Goal: Information Seeking & Learning: Find specific fact

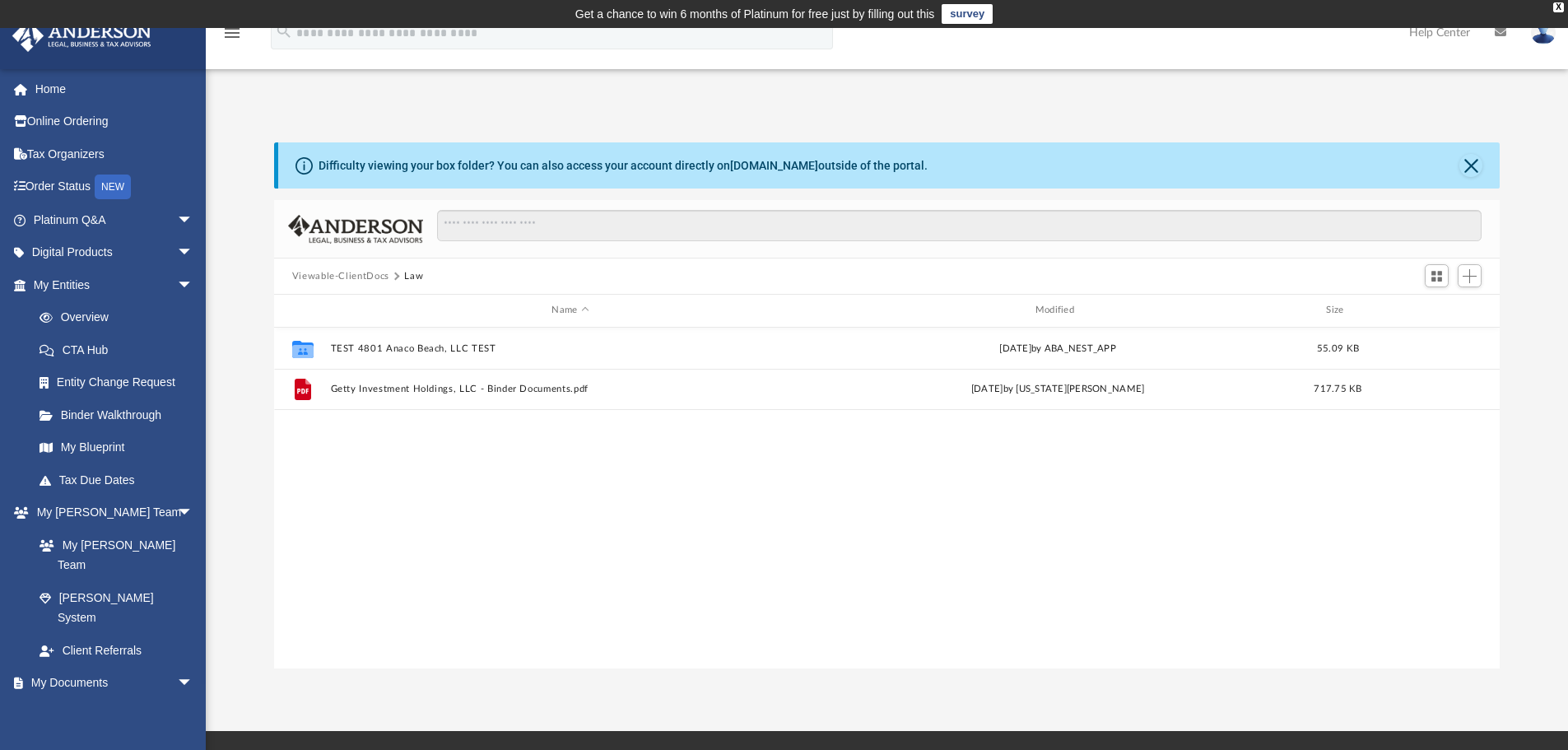
scroll to position [362, 1213]
click at [51, 90] on link "Home" at bounding box center [114, 89] width 207 height 33
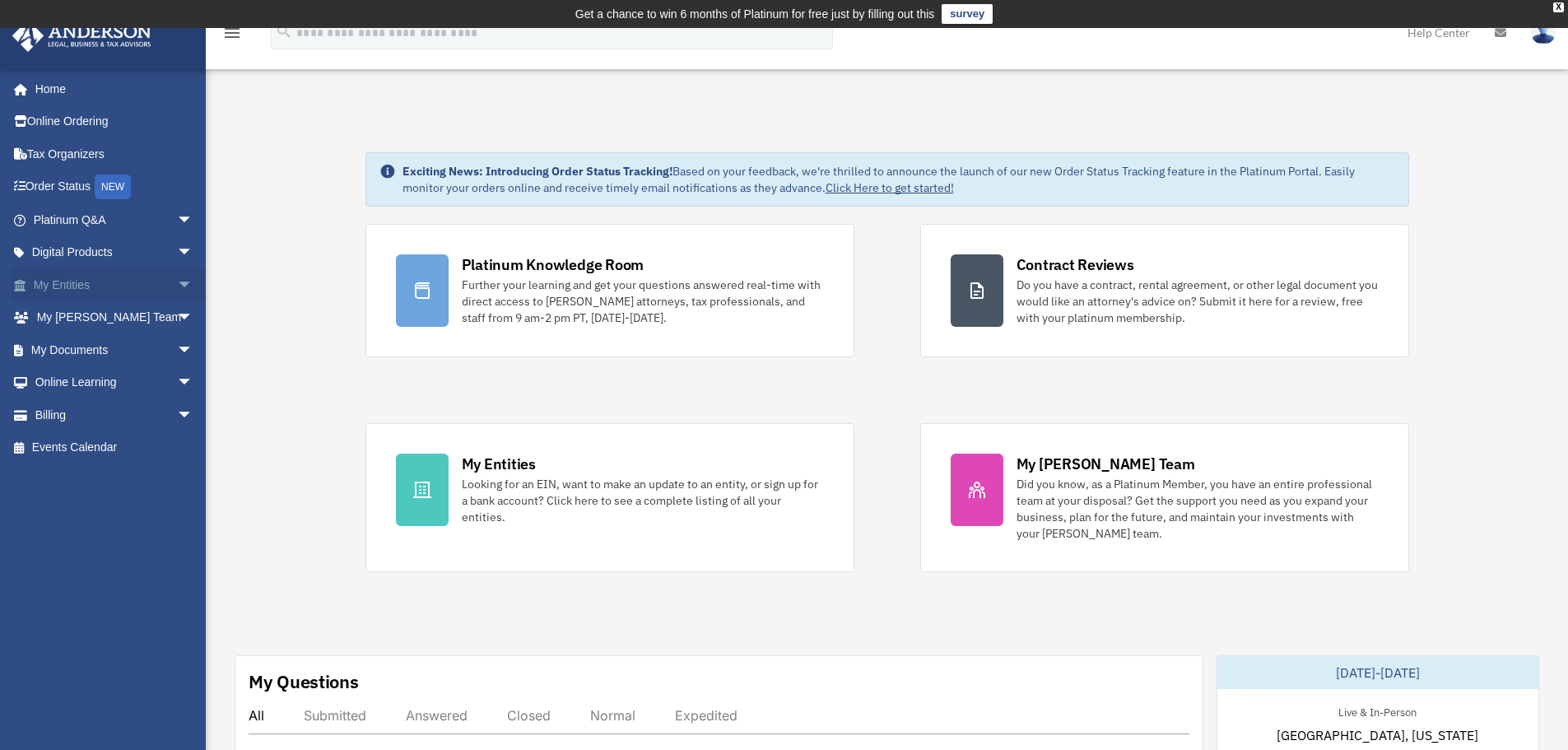
click at [177, 278] on span "arrow_drop_down" at bounding box center [193, 285] width 33 height 34
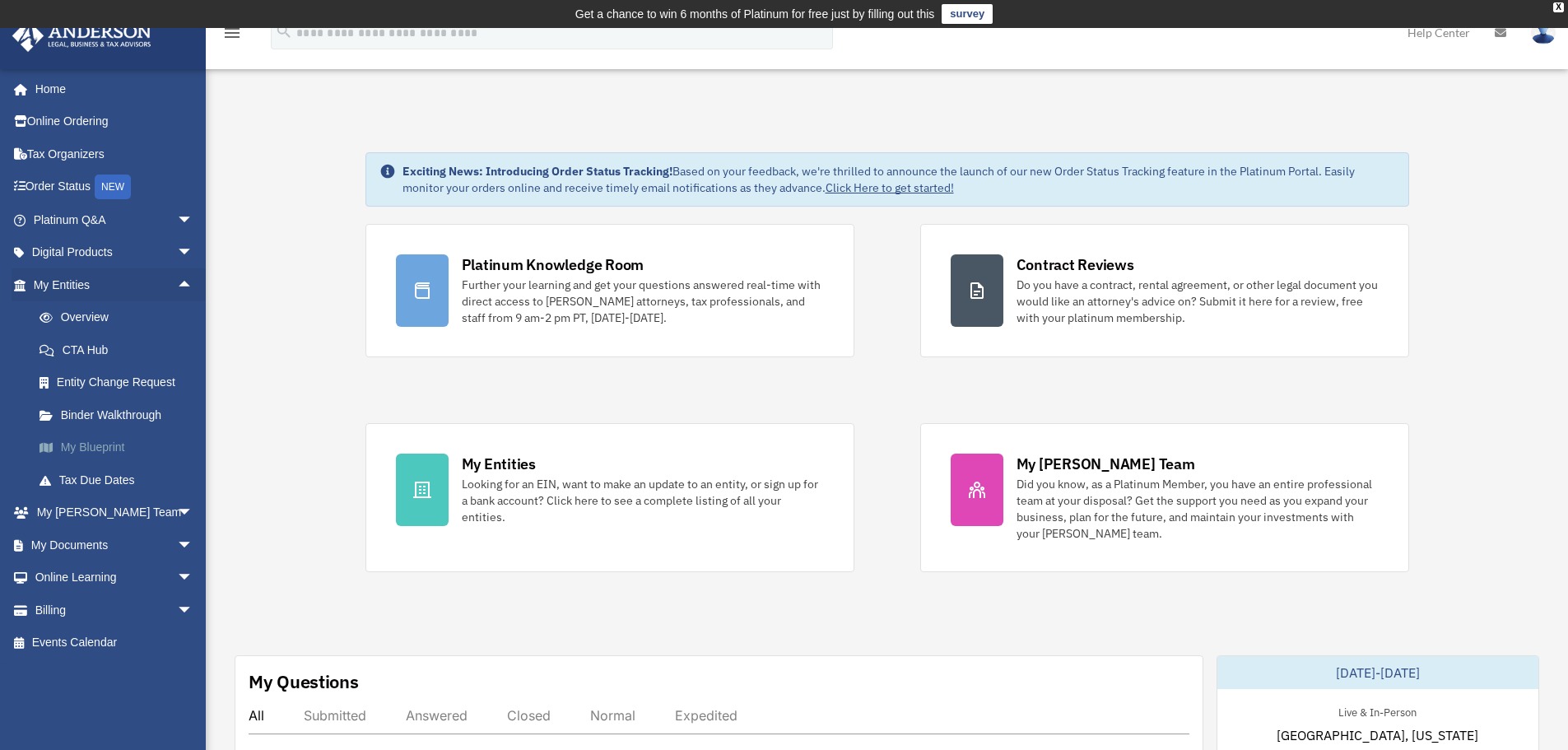
click at [97, 440] on link "My Blueprint" at bounding box center [120, 448] width 195 height 33
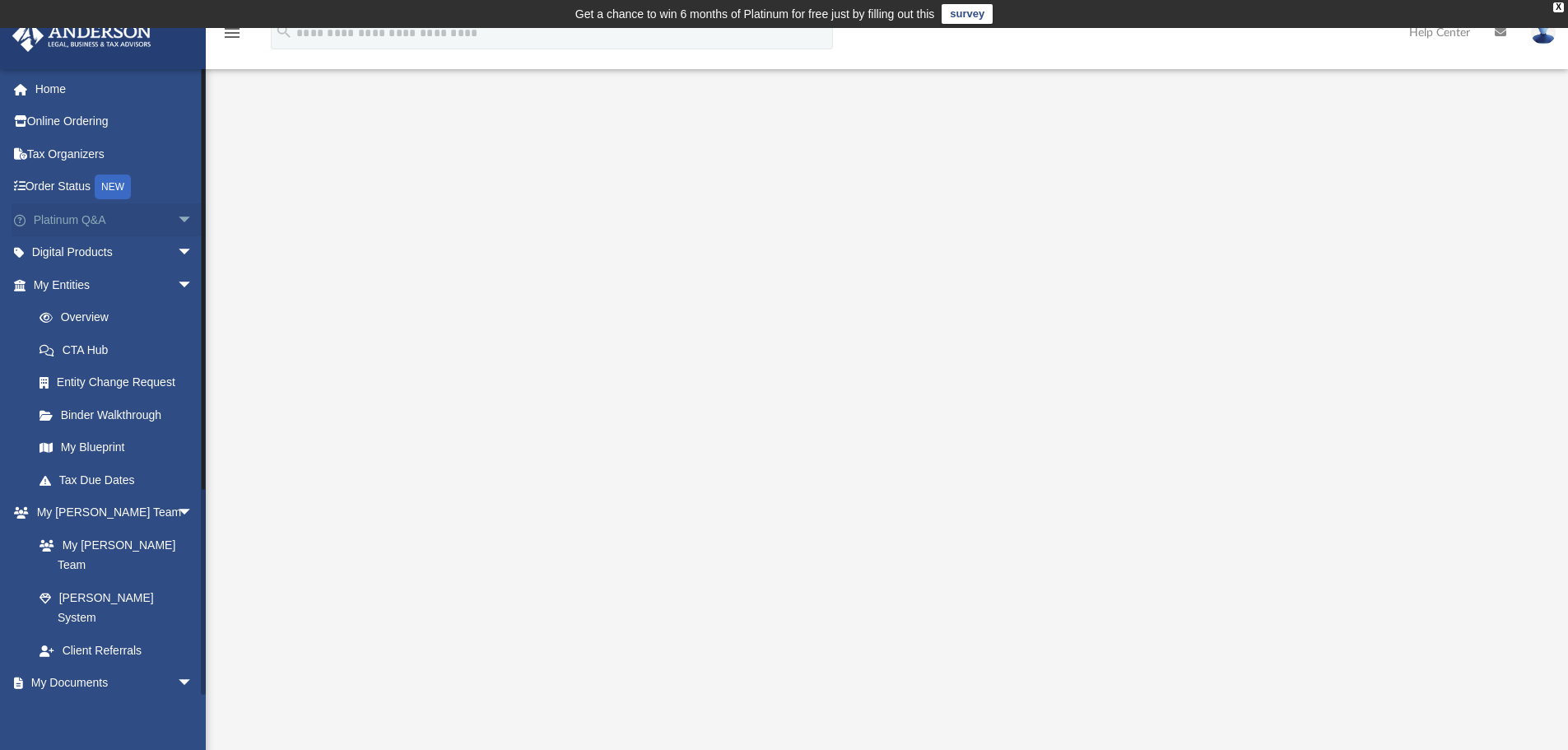
click at [177, 215] on span "arrow_drop_down" at bounding box center [193, 220] width 33 height 34
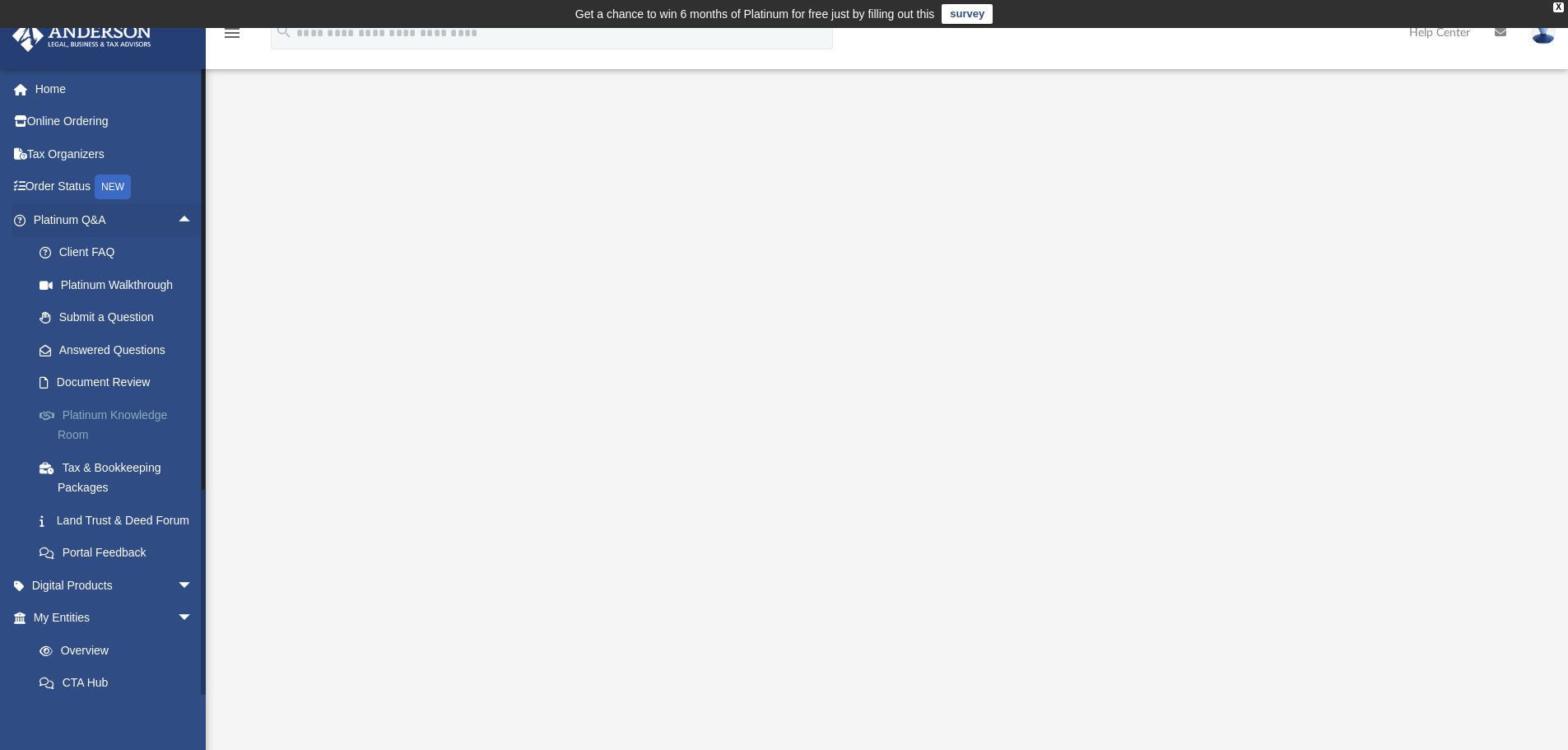
click at [135, 415] on link "Platinum Knowledge Room" at bounding box center [120, 425] width 195 height 52
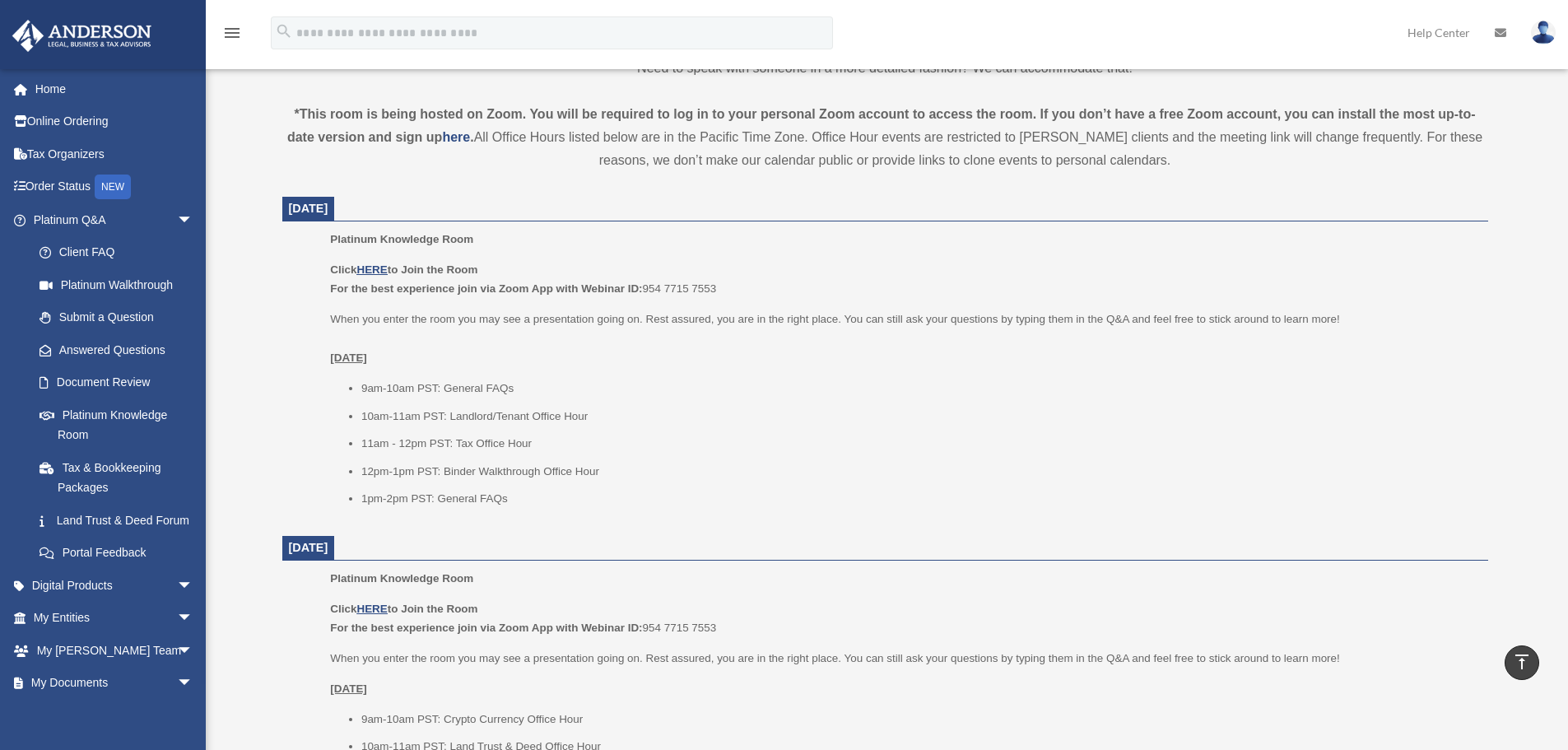
scroll to position [576, 0]
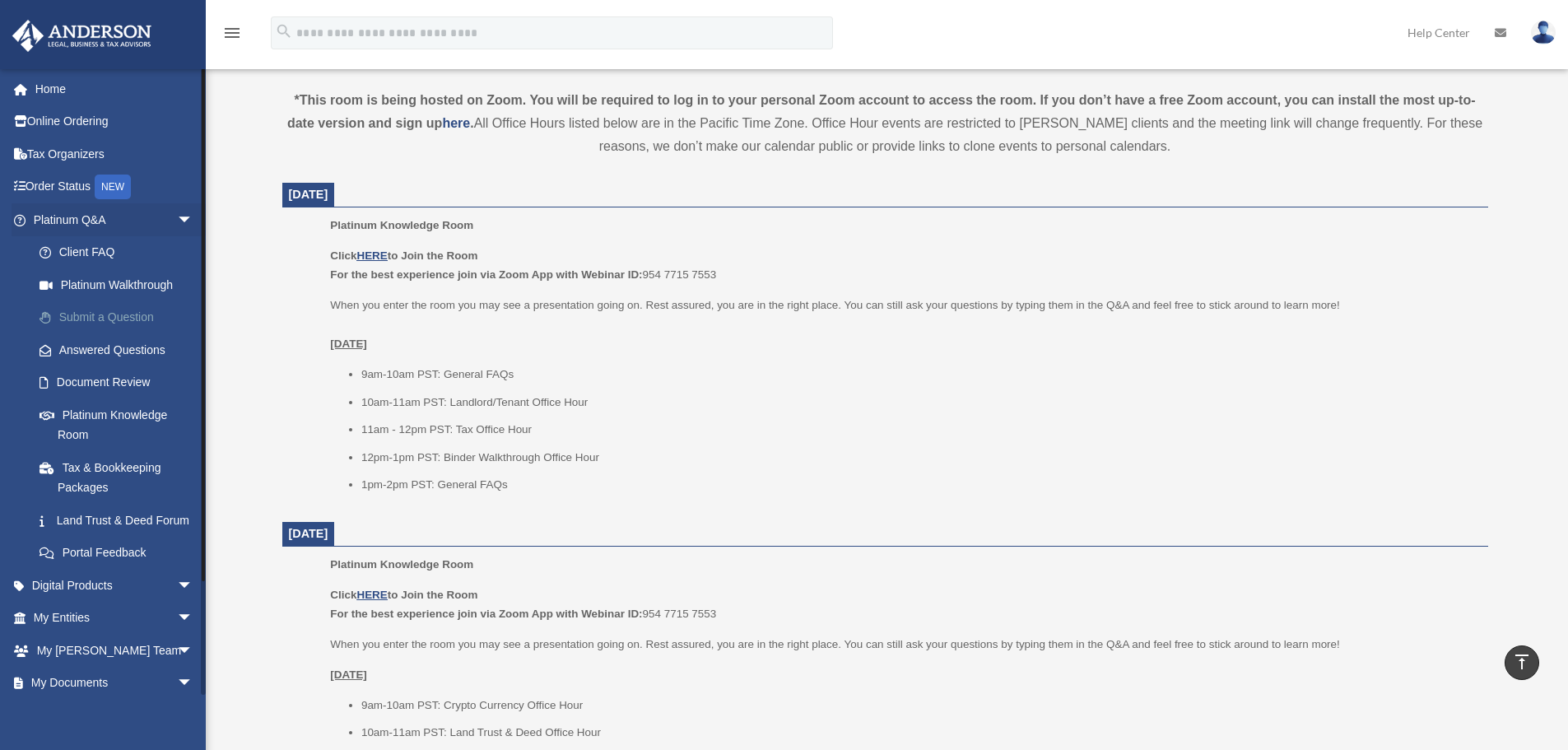
click at [116, 312] on link "Submit a Question" at bounding box center [120, 318] width 195 height 33
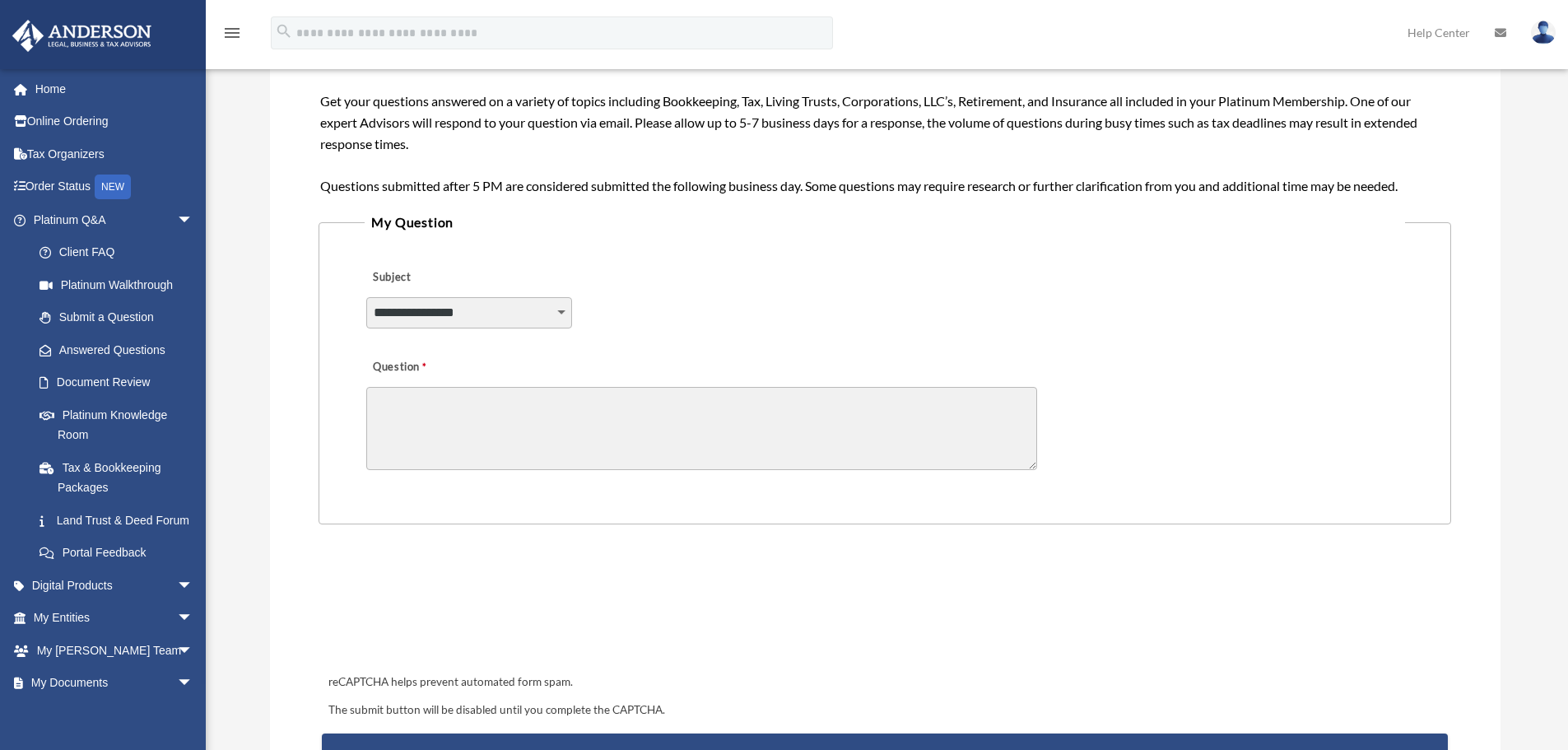
scroll to position [329, 0]
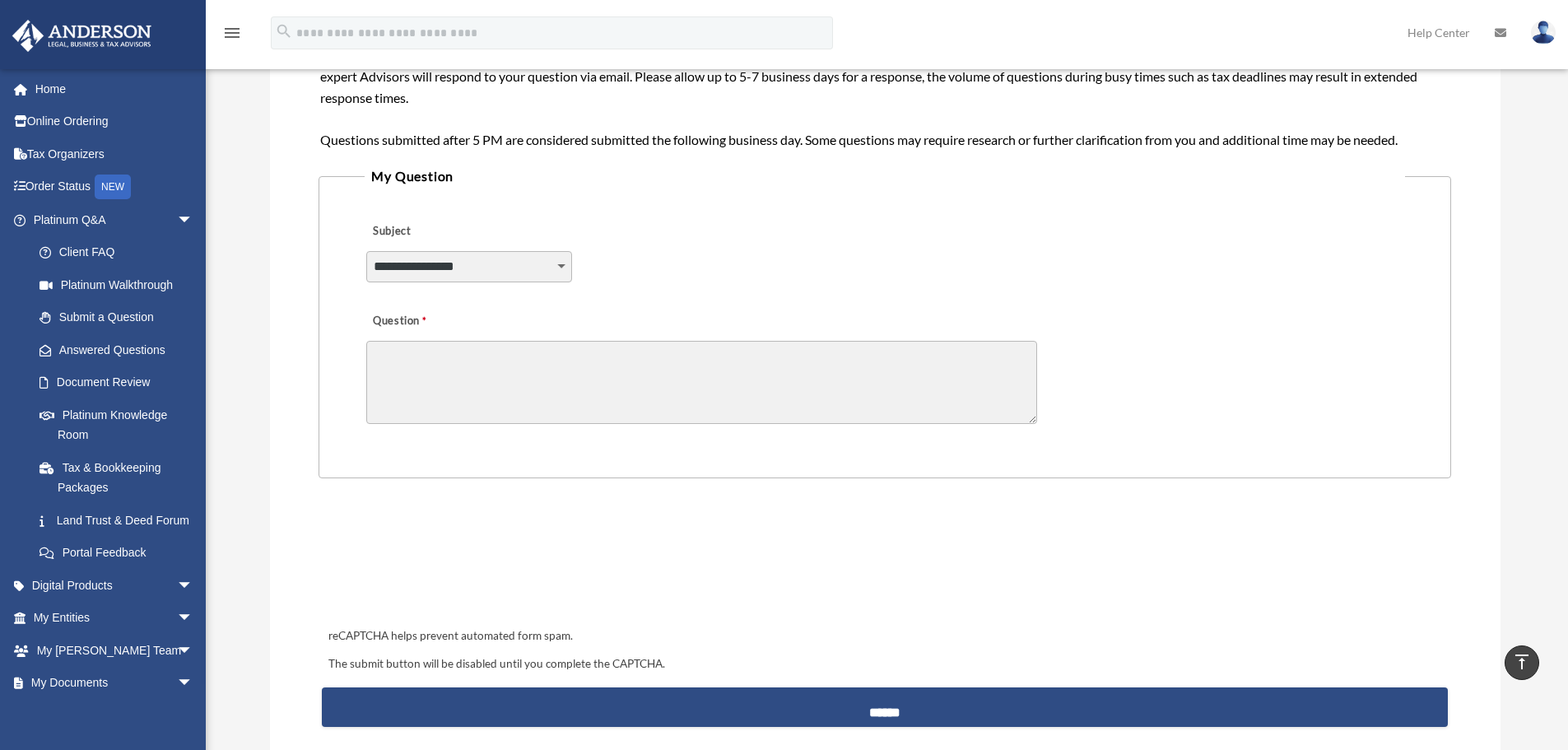
click at [456, 266] on select "**********" at bounding box center [470, 267] width 206 height 31
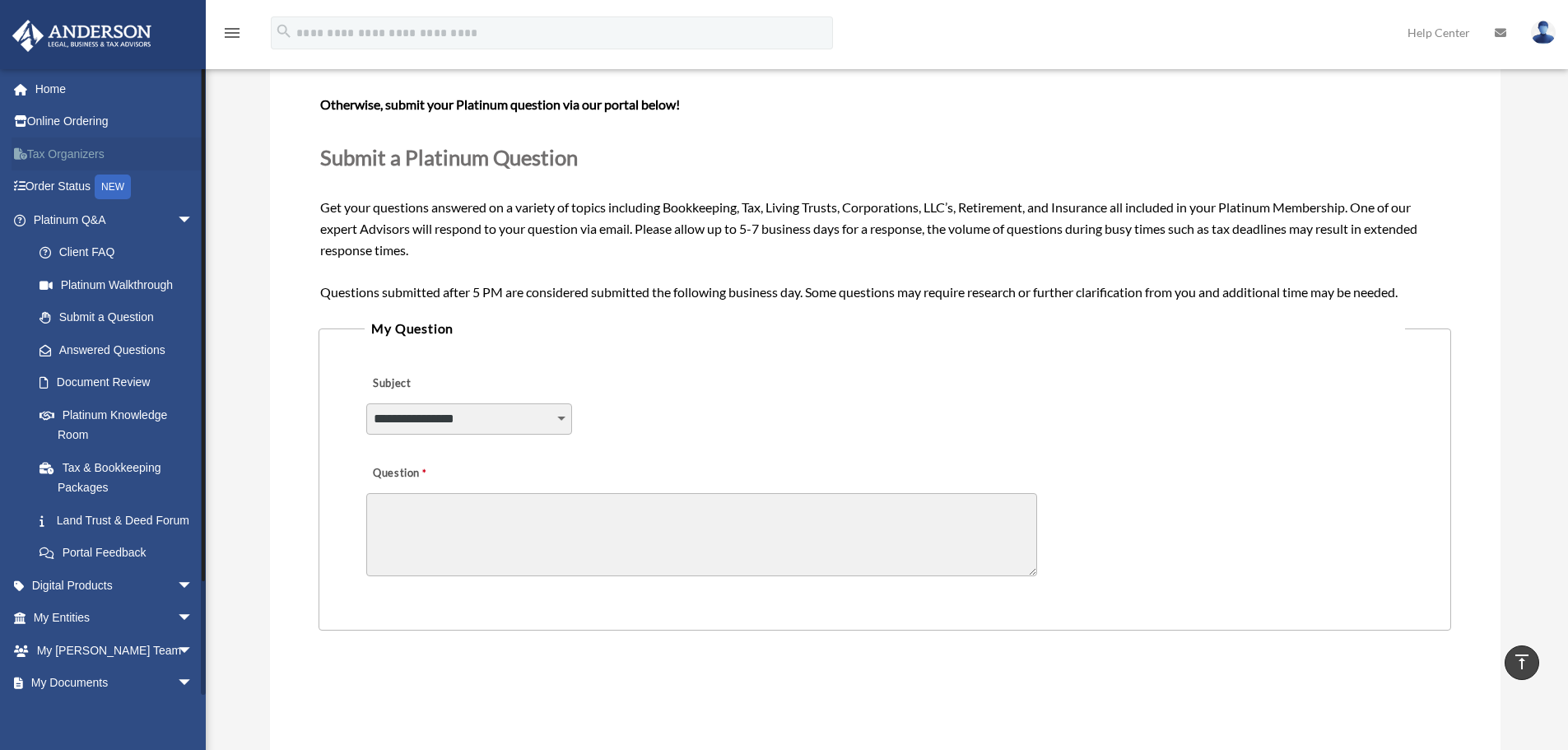
scroll to position [165, 0]
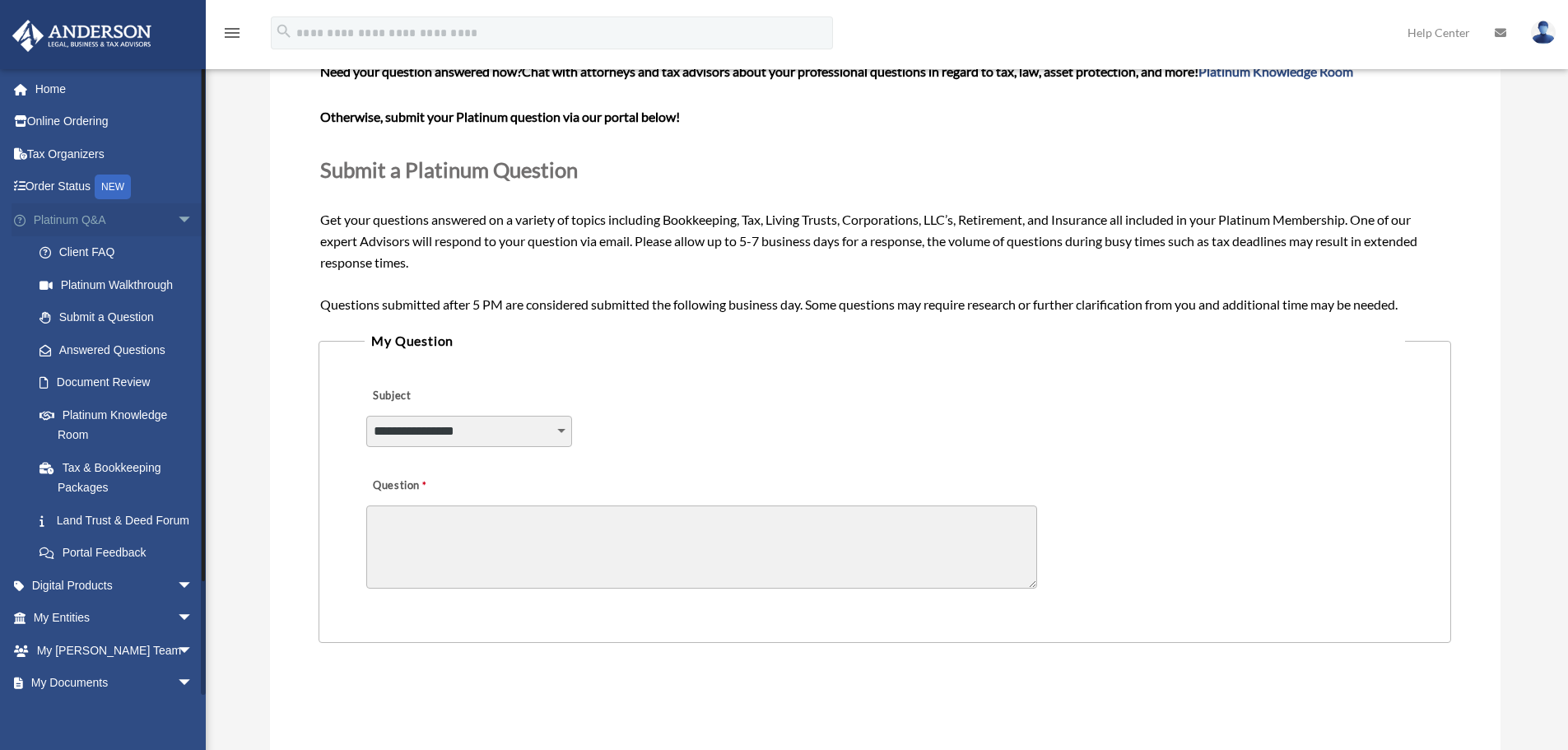
click at [177, 212] on span "arrow_drop_down" at bounding box center [193, 220] width 33 height 34
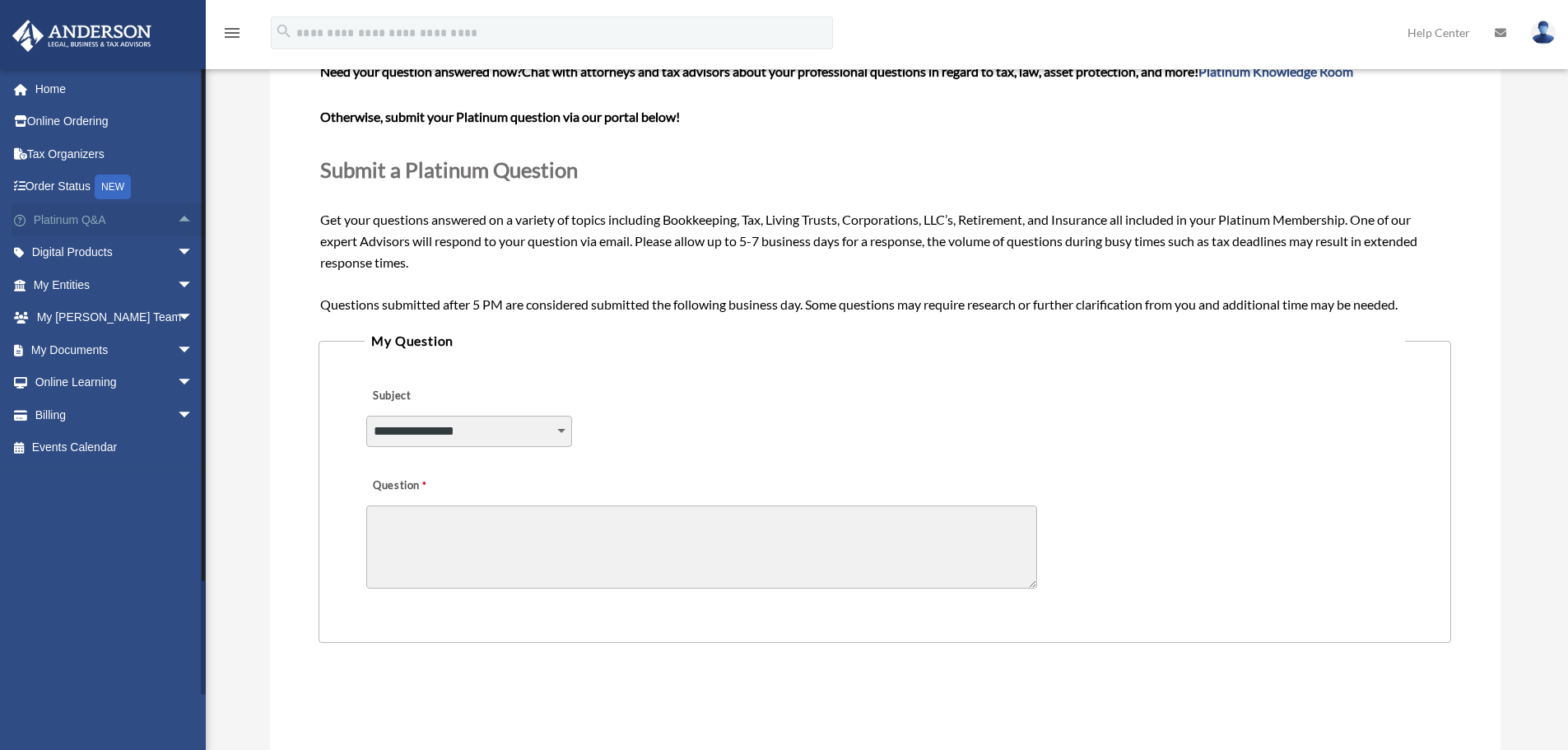
click at [177, 221] on span "arrow_drop_up" at bounding box center [193, 220] width 33 height 34
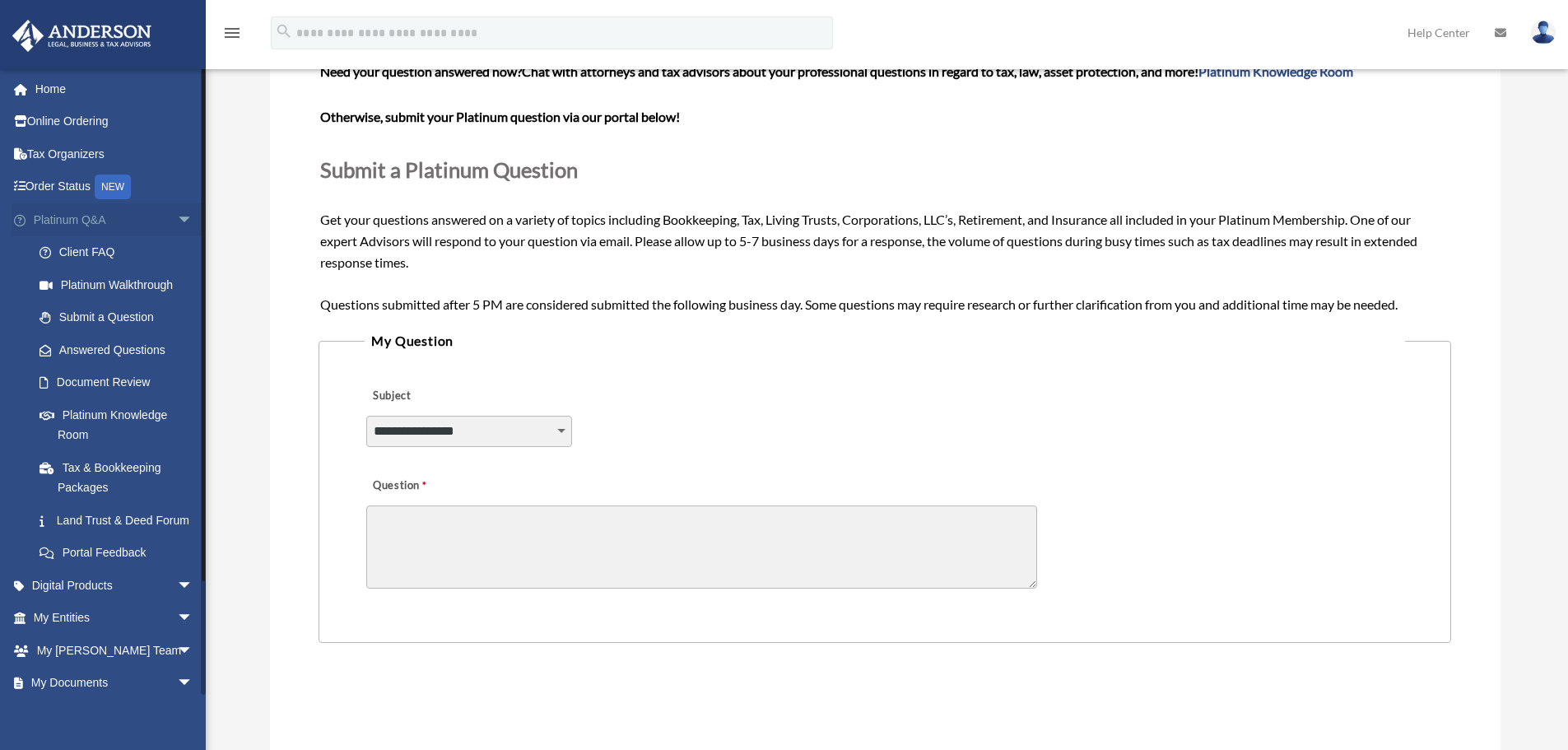
click at [177, 218] on span "arrow_drop_down" at bounding box center [193, 220] width 33 height 34
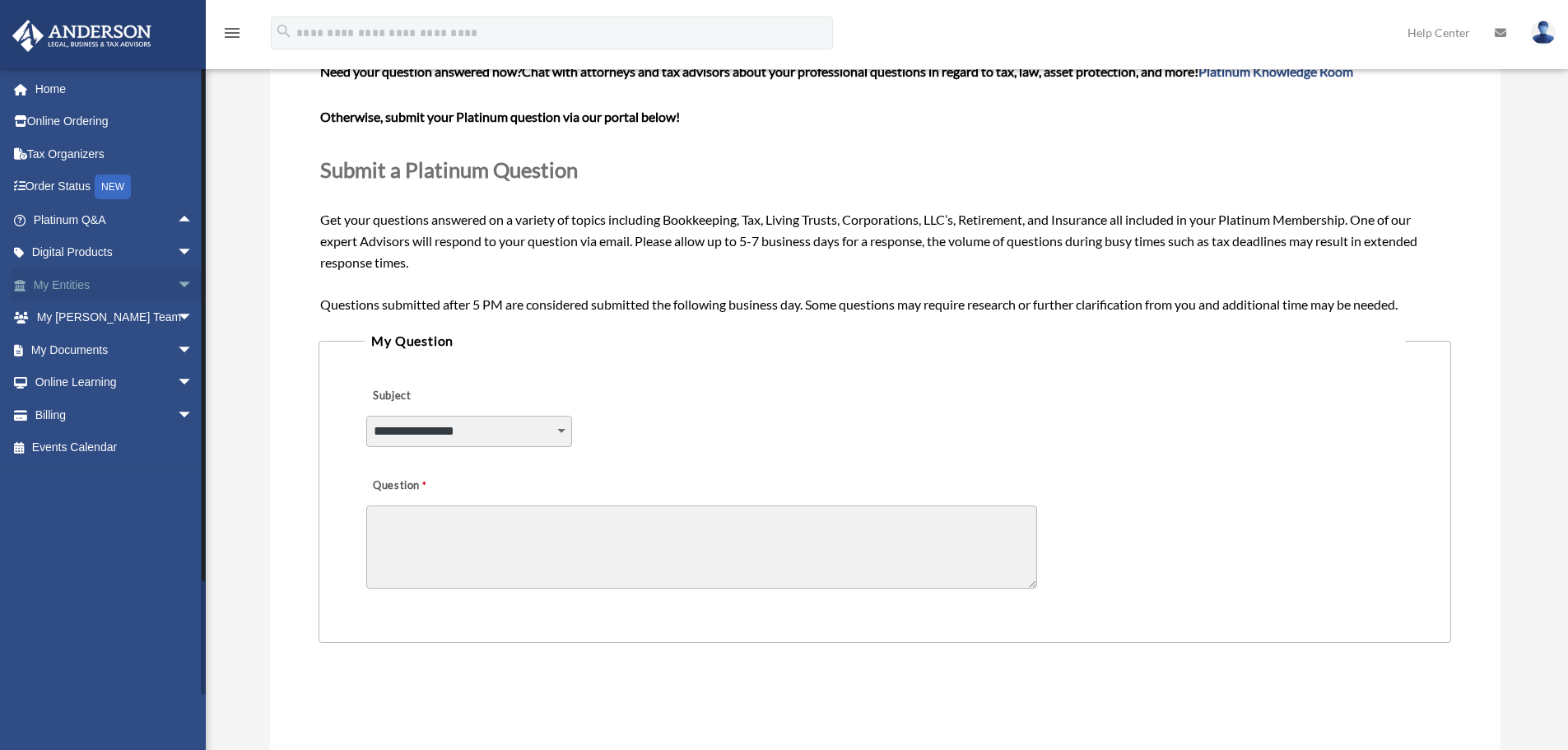
click at [177, 283] on span "arrow_drop_down" at bounding box center [193, 285] width 33 height 34
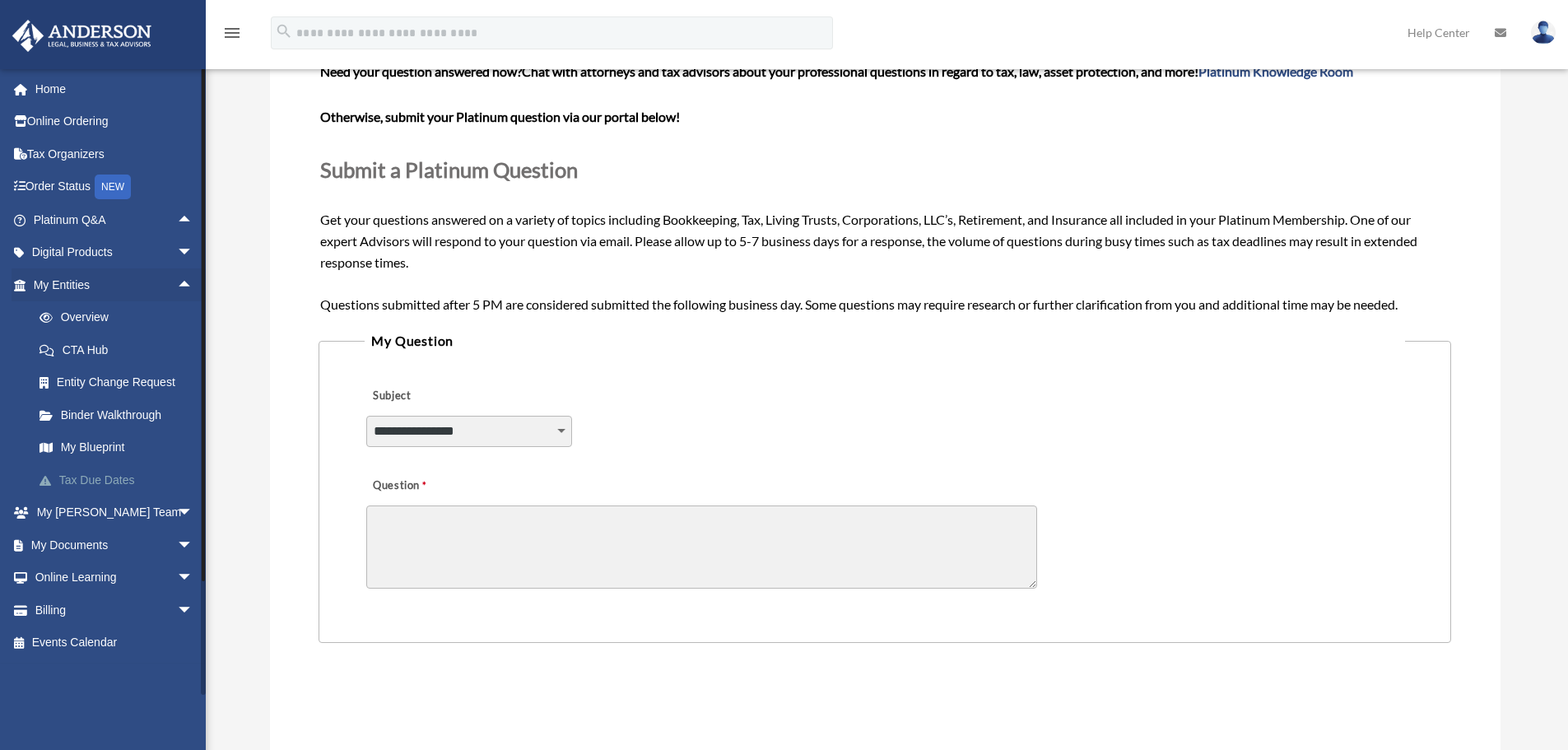
click at [86, 477] on link "Tax Due Dates" at bounding box center [120, 480] width 195 height 33
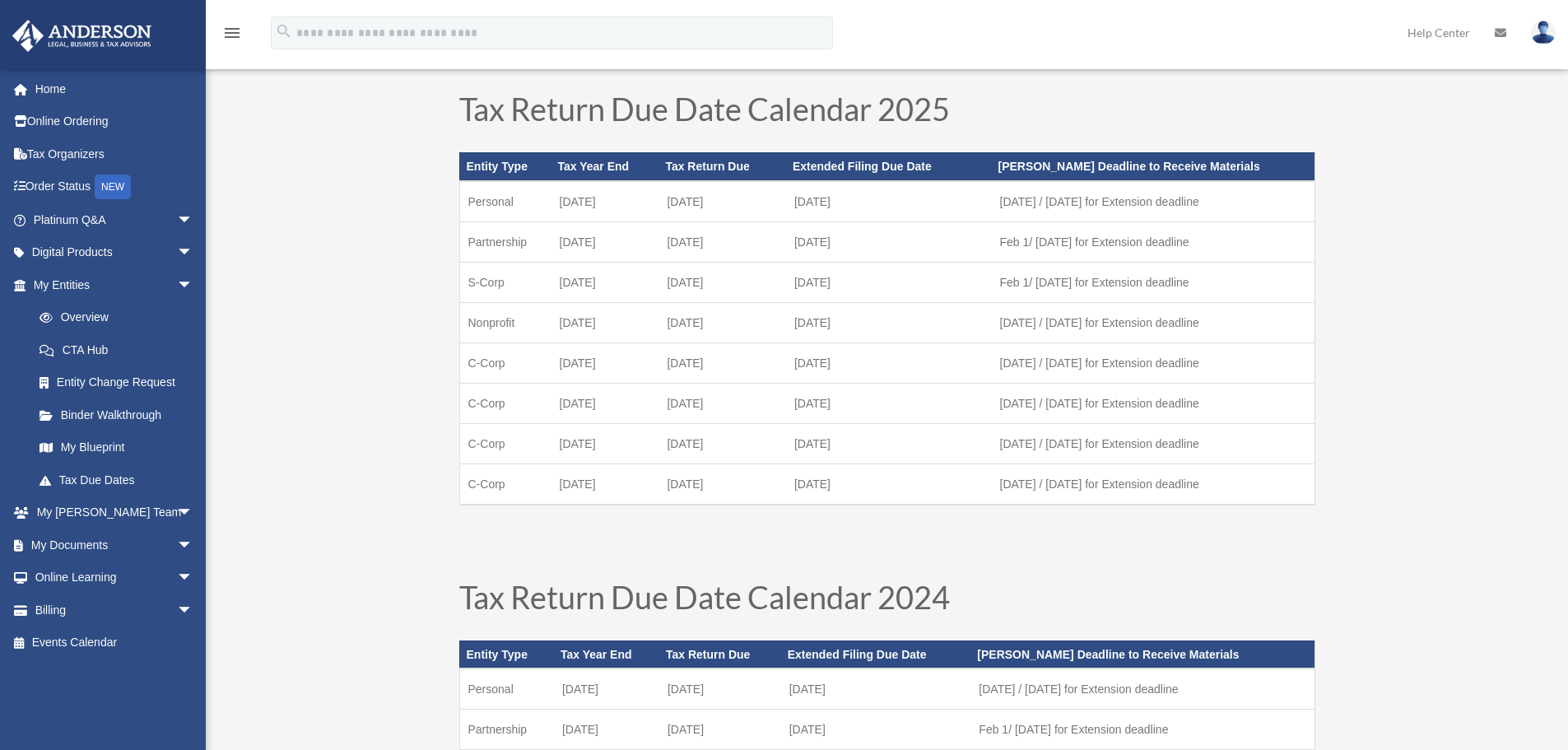
scroll to position [82, 0]
drag, startPoint x: 841, startPoint y: 446, endPoint x: 469, endPoint y: 447, distance: 372.0
click at [469, 447] on tr "C-Corp [DATE] September [DATE] [DATE] / [DATE] for Extension deadline" at bounding box center [886, 442] width 855 height 41
